Goal: Task Accomplishment & Management: Manage account settings

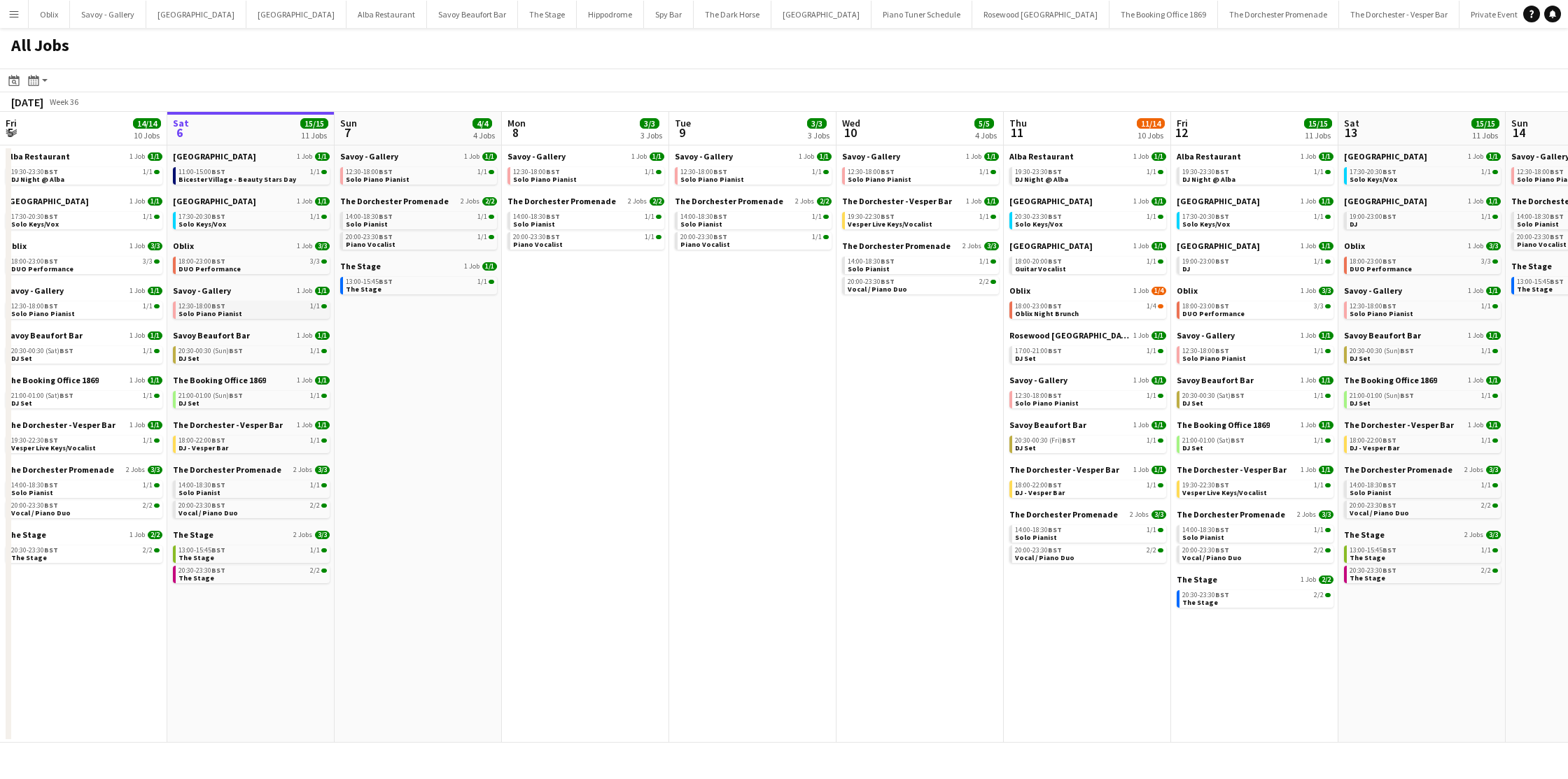
click at [268, 310] on link "12:30-18:00 BST 1/1 Solo Piano Pianist" at bounding box center [252, 309] width 148 height 16
click at [241, 577] on link "20:30-23:30 BST 2/2 The Stage" at bounding box center [252, 573] width 148 height 16
click at [262, 554] on div "13:00-15:45 BST 1/1" at bounding box center [252, 551] width 148 height 7
click at [266, 505] on div "20:00-23:30 BST 2/2" at bounding box center [252, 506] width 148 height 7
click at [249, 395] on div "21:00-01:00 (Sun) BST 1/1" at bounding box center [252, 396] width 148 height 7
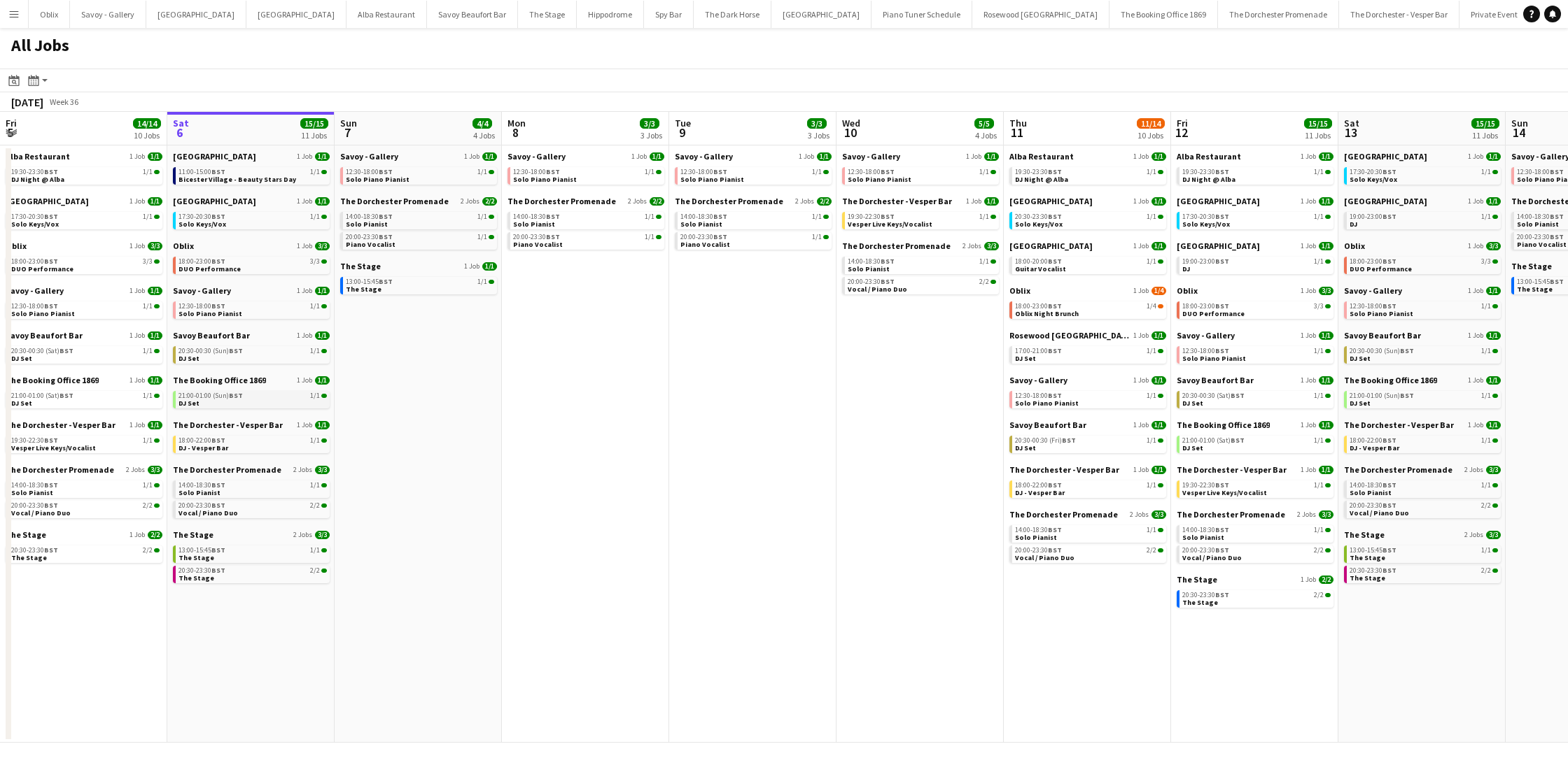
scroll to position [0, 334]
click at [245, 449] on link "18:00-22:00 BST 1/1 DJ - Vesper Bar" at bounding box center [253, 443] width 148 height 16
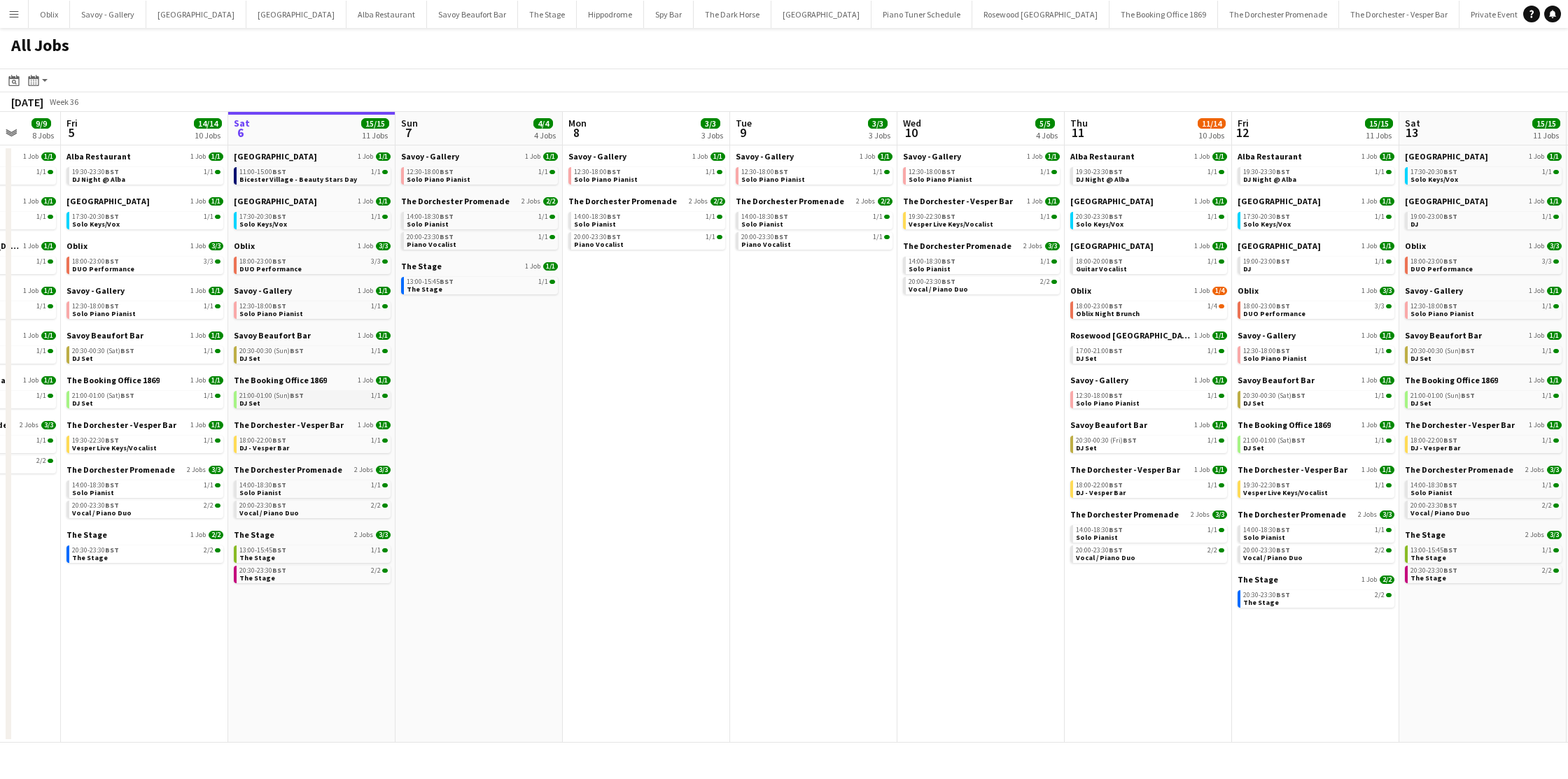
scroll to position [0, 439]
click at [311, 449] on link "18:00-22:00 BST 1/1 DJ - Vesper Bar" at bounding box center [315, 443] width 148 height 16
click at [313, 361] on link "20:30-00:30 (Sun) BST 1/1 DJ Set" at bounding box center [315, 353] width 148 height 16
click at [464, 172] on div "12:30-18:00 BST 1/1" at bounding box center [483, 172] width 148 height 7
click at [458, 223] on link "14:00-18:30 BST 1/1 Solo Pianist" at bounding box center [483, 220] width 148 height 16
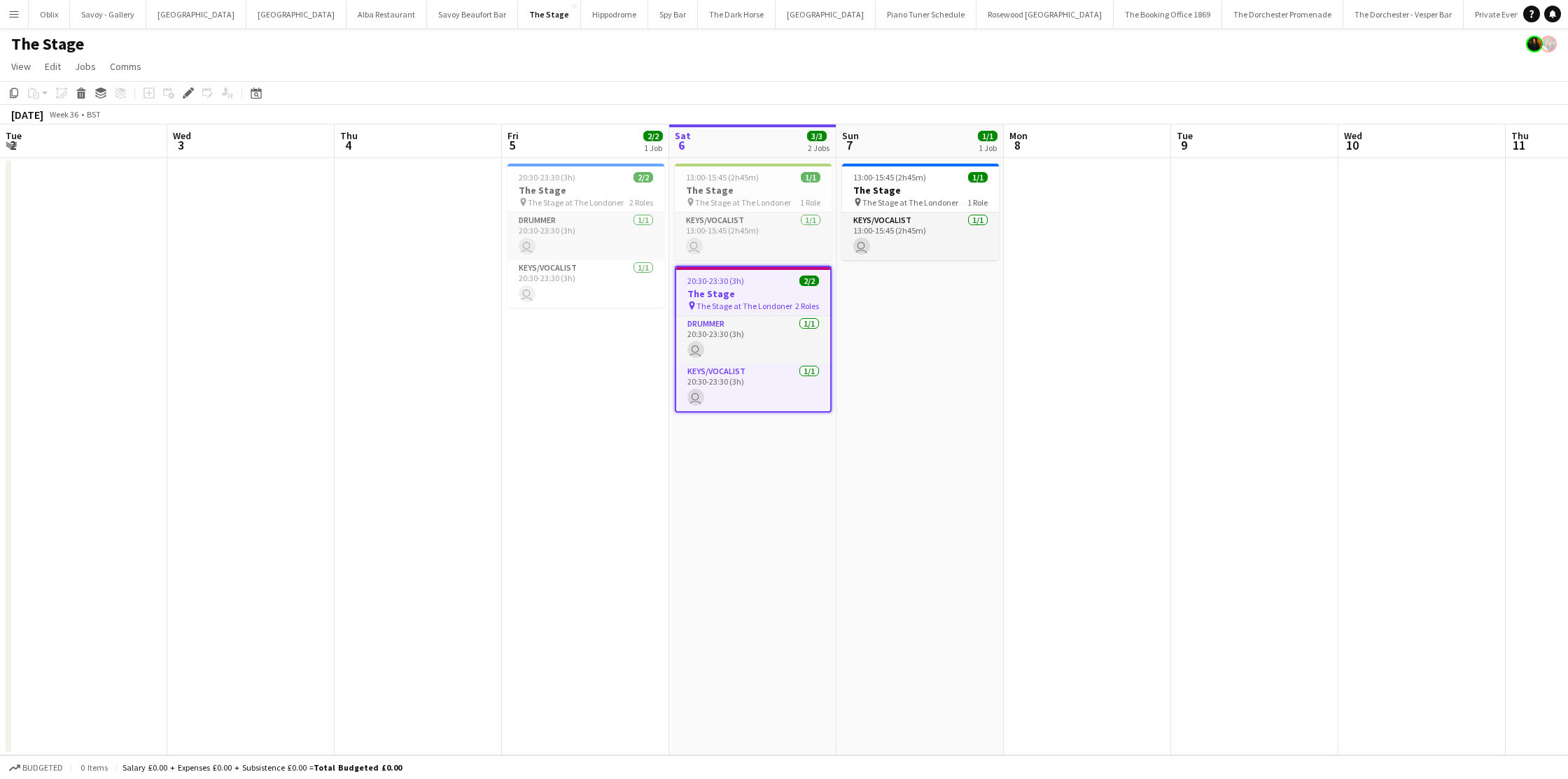
scroll to position [0, 482]
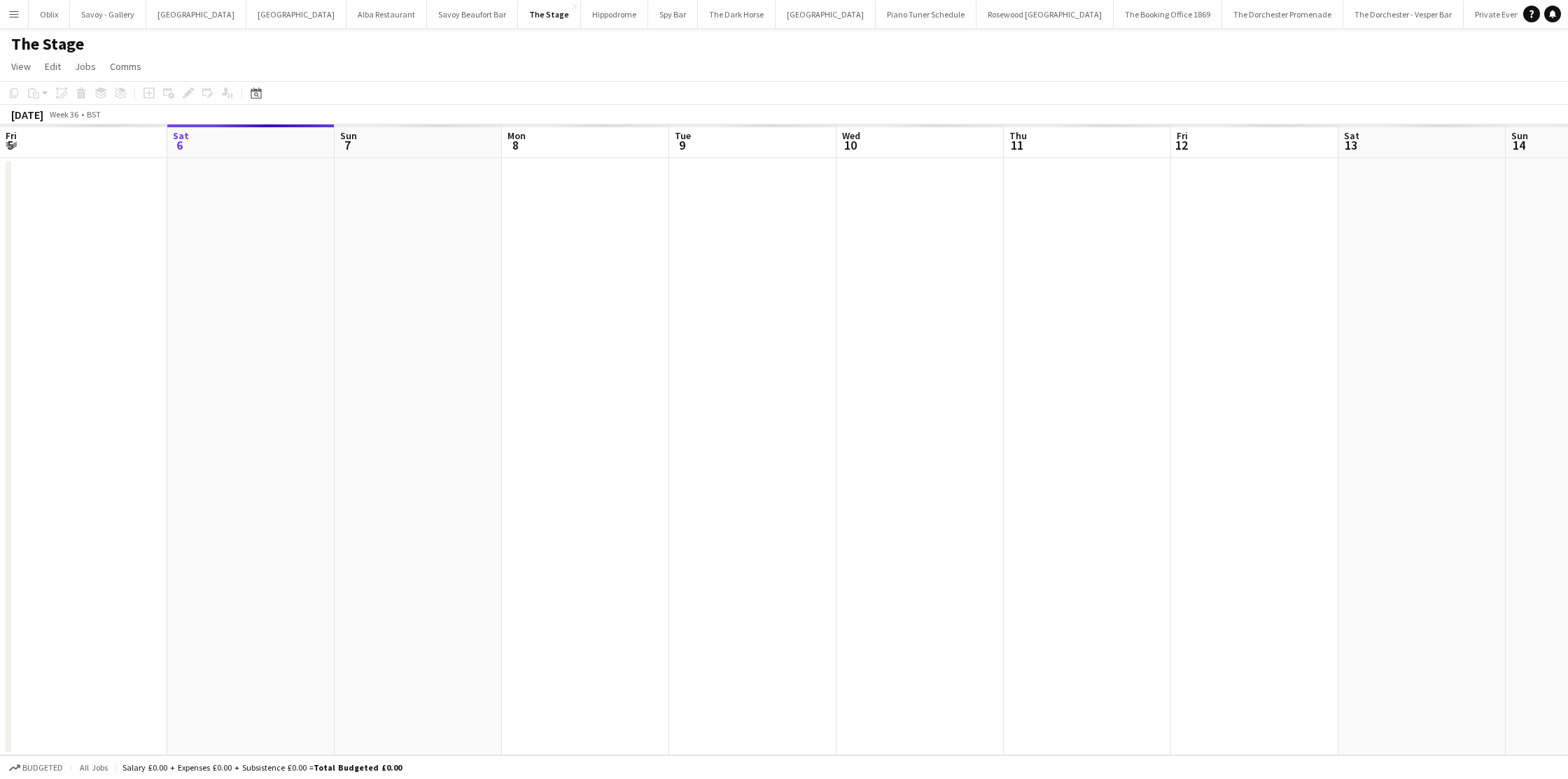
scroll to position [0, 482]
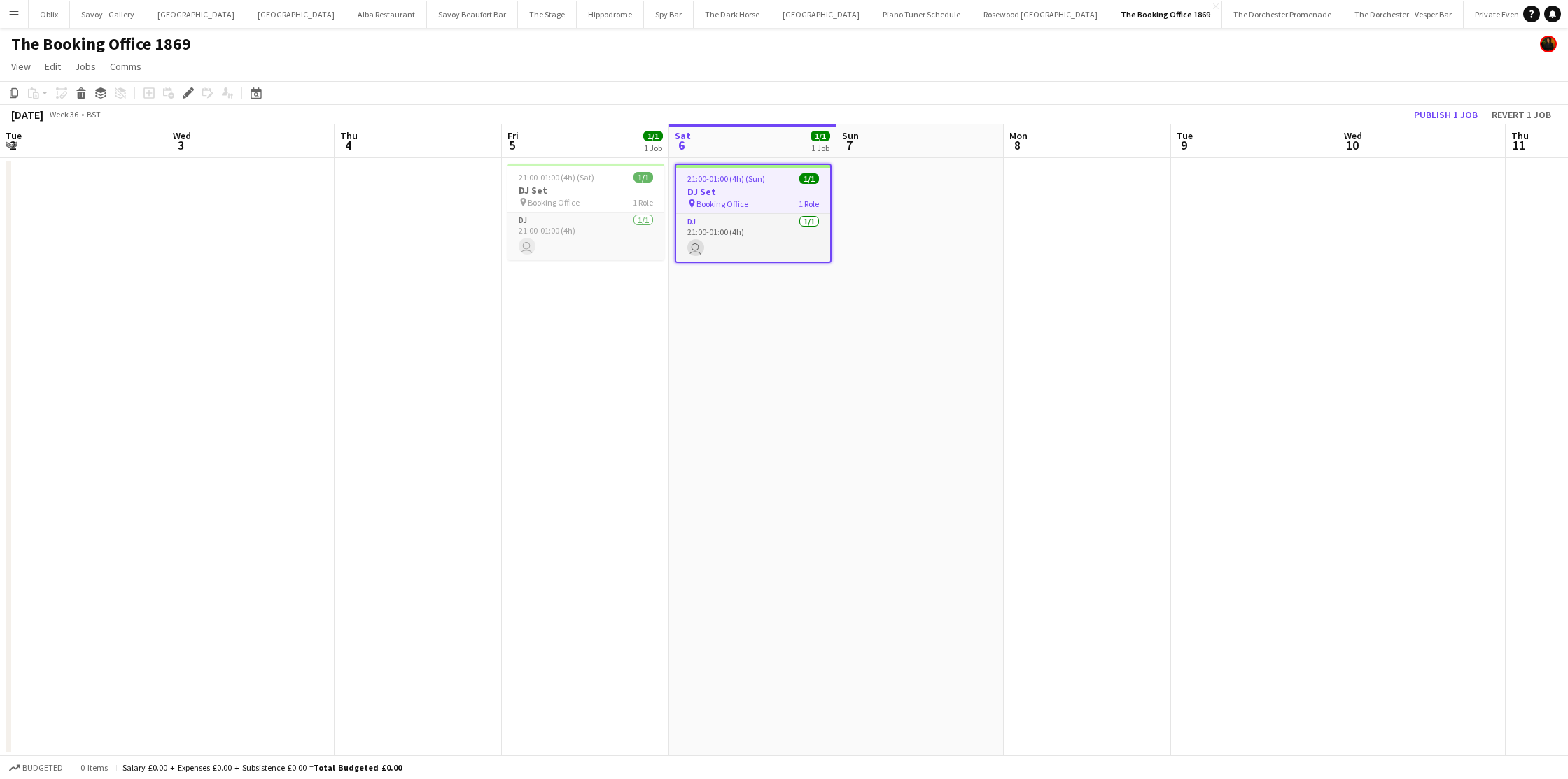
scroll to position [0, 482]
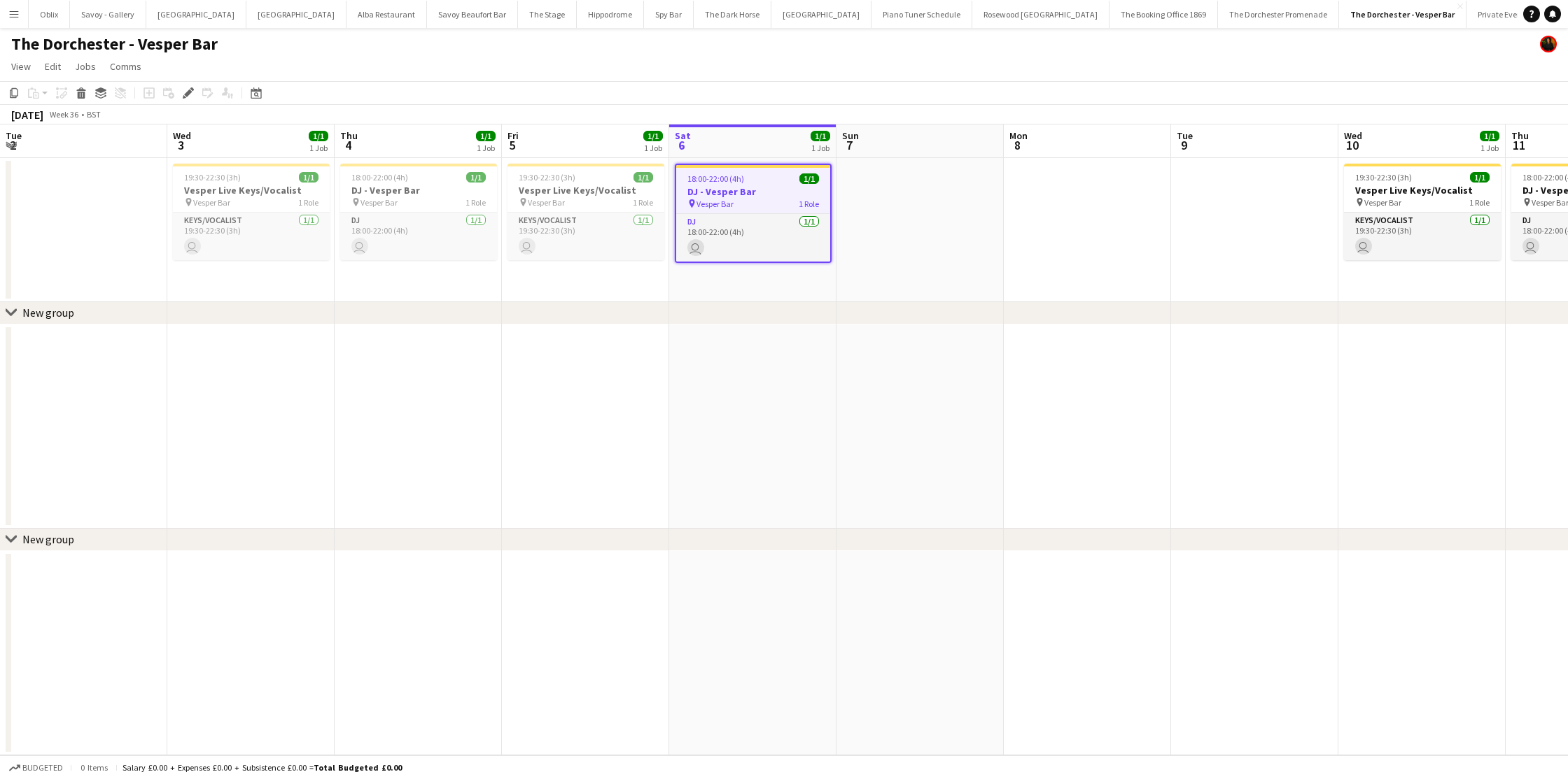
scroll to position [0, 482]
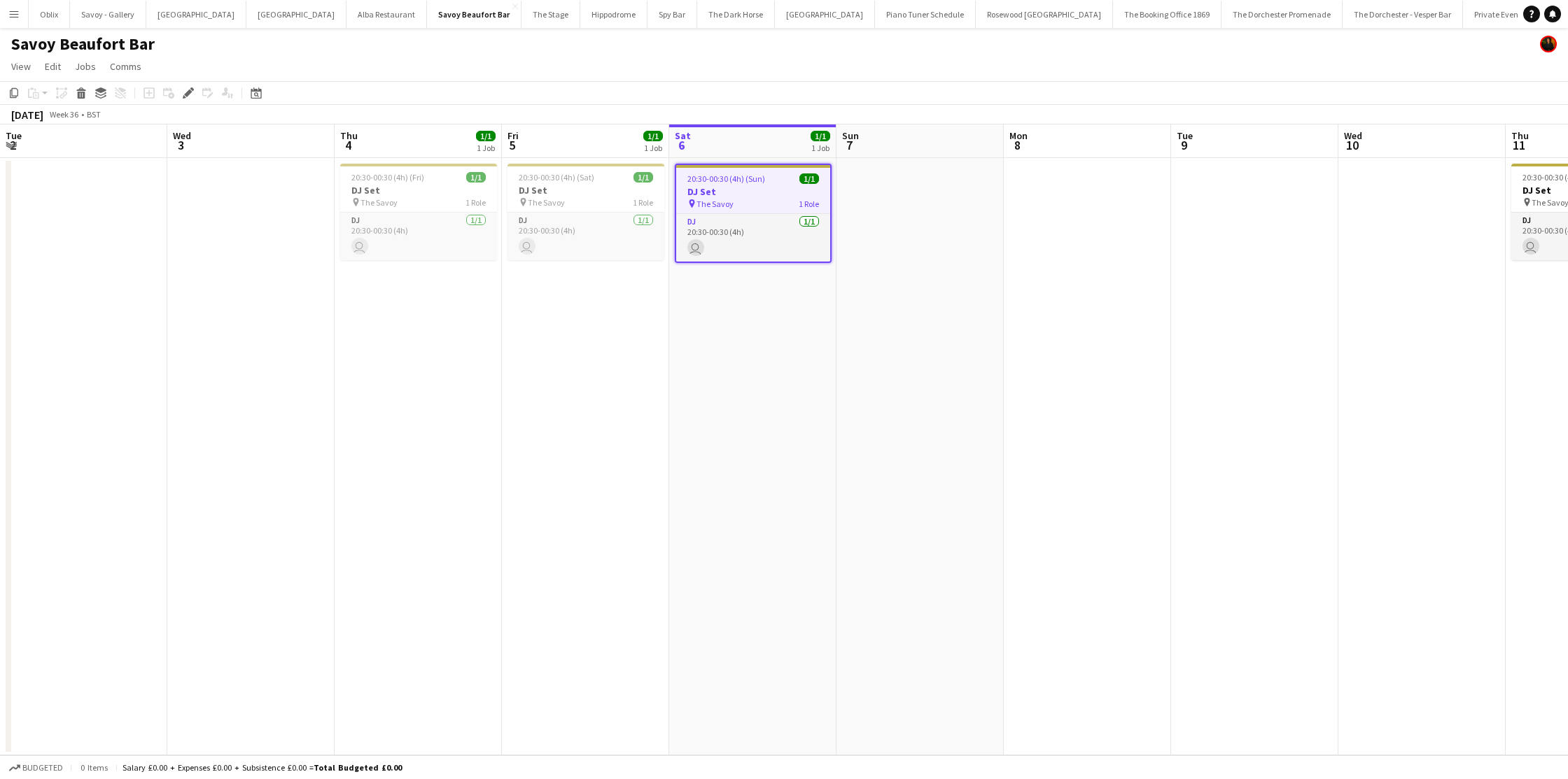
scroll to position [0, 482]
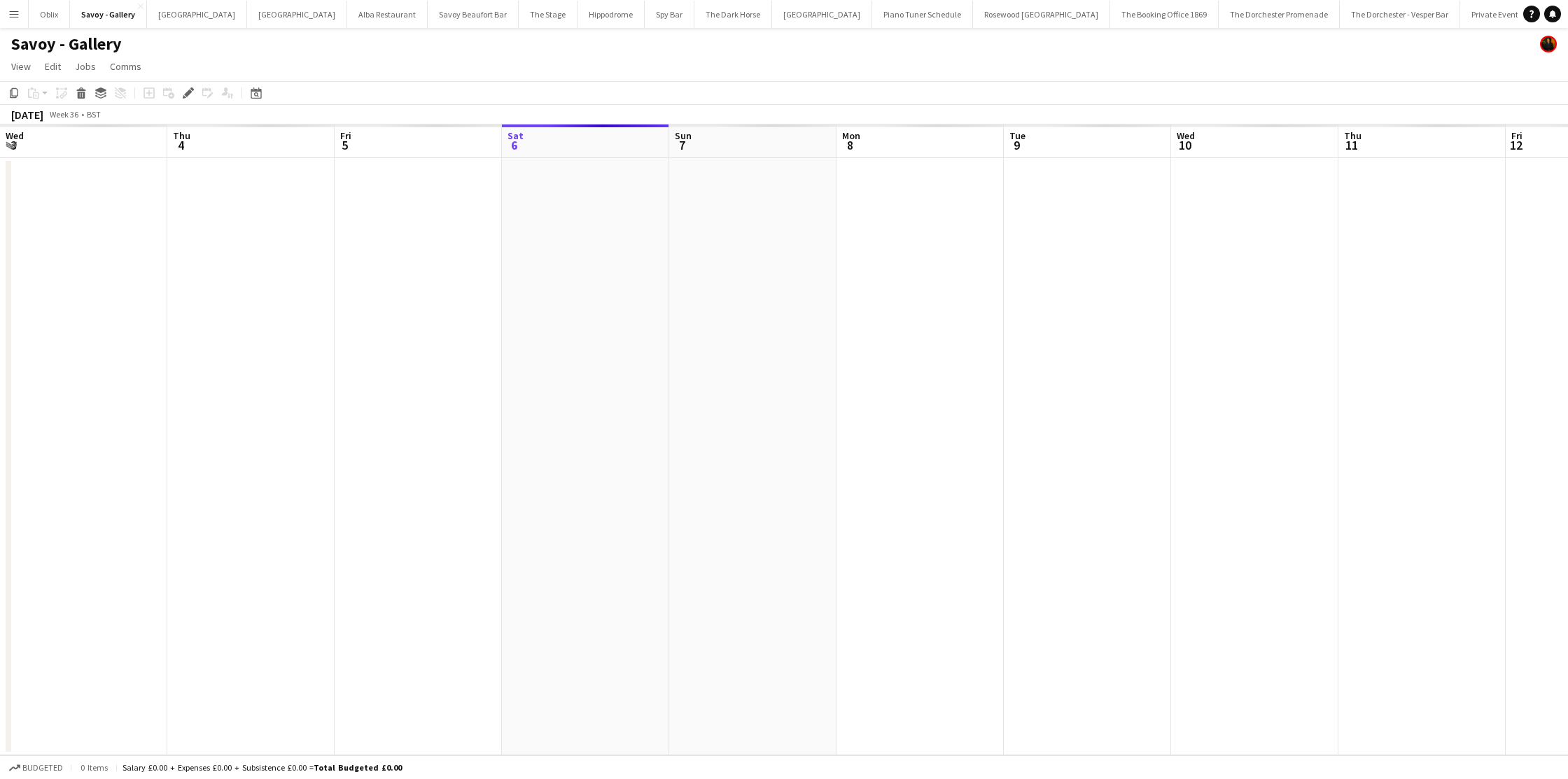
scroll to position [0, 482]
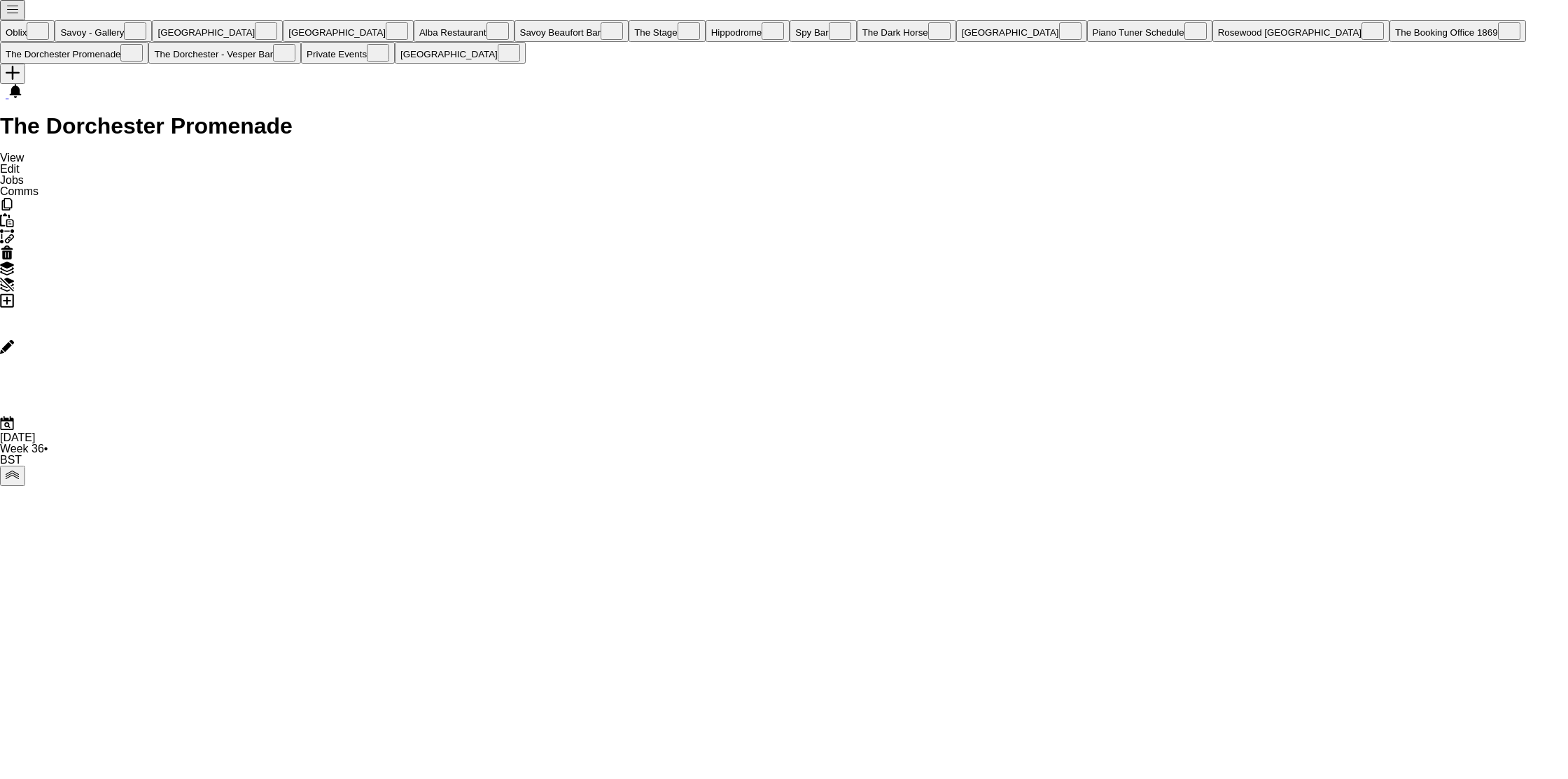
drag, startPoint x: 1095, startPoint y: 401, endPoint x: 1113, endPoint y: 401, distance: 18.0
